Goal: Register for event/course

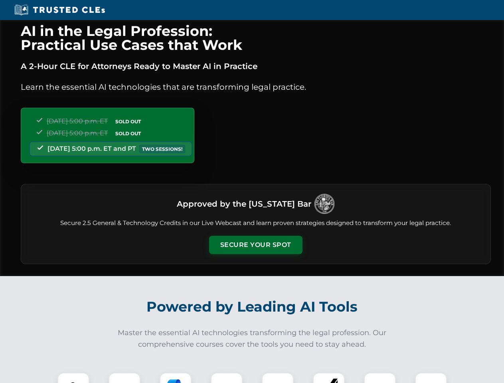
click at [255, 245] on button "Secure Your Spot" at bounding box center [255, 245] width 93 height 18
click at [73, 378] on img at bounding box center [73, 388] width 23 height 23
click at [125, 378] on div at bounding box center [125, 389] width 32 height 32
